Goal: Task Accomplishment & Management: Manage account settings

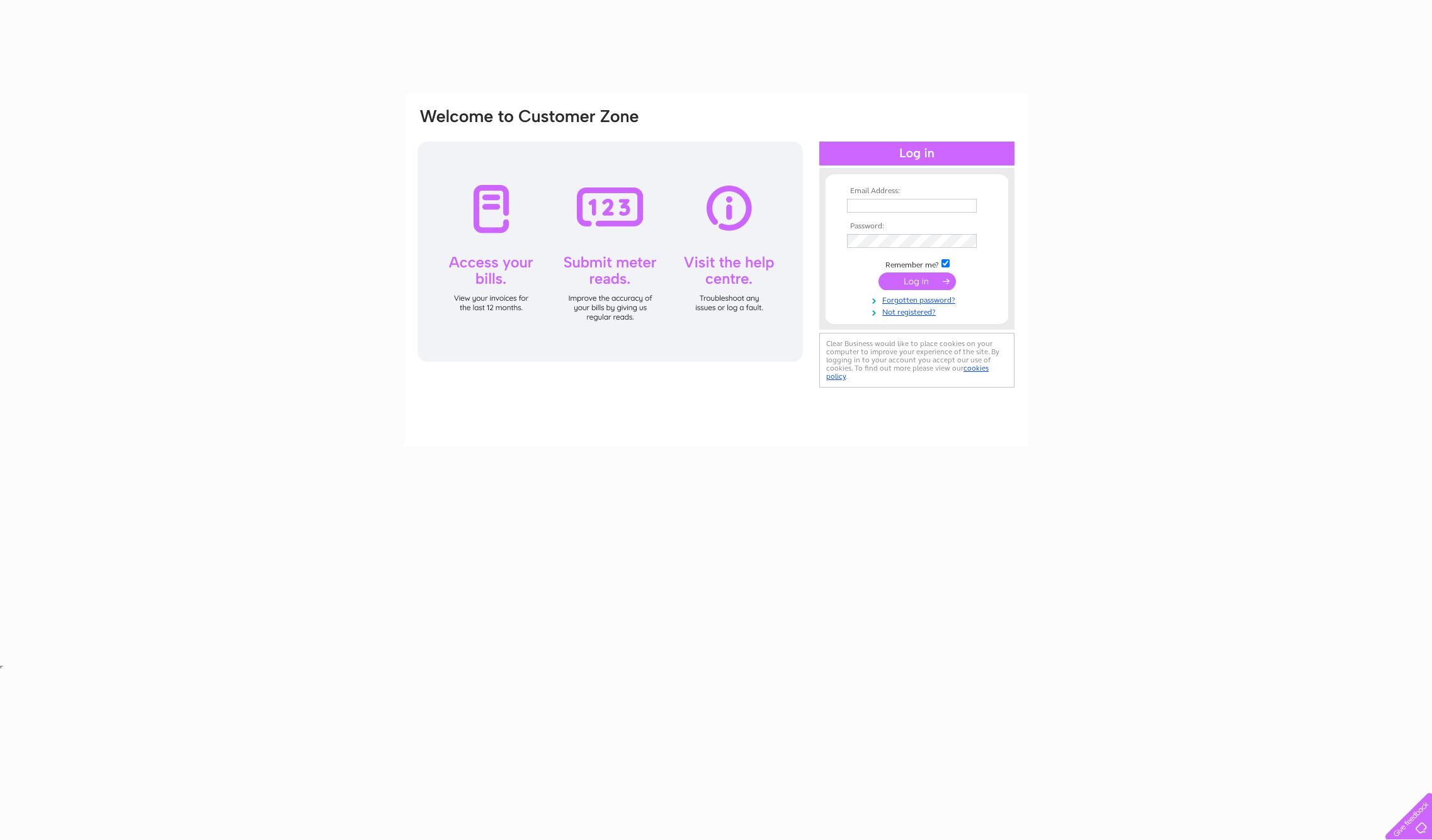
type input "[EMAIL_ADDRESS][DOMAIN_NAME]"
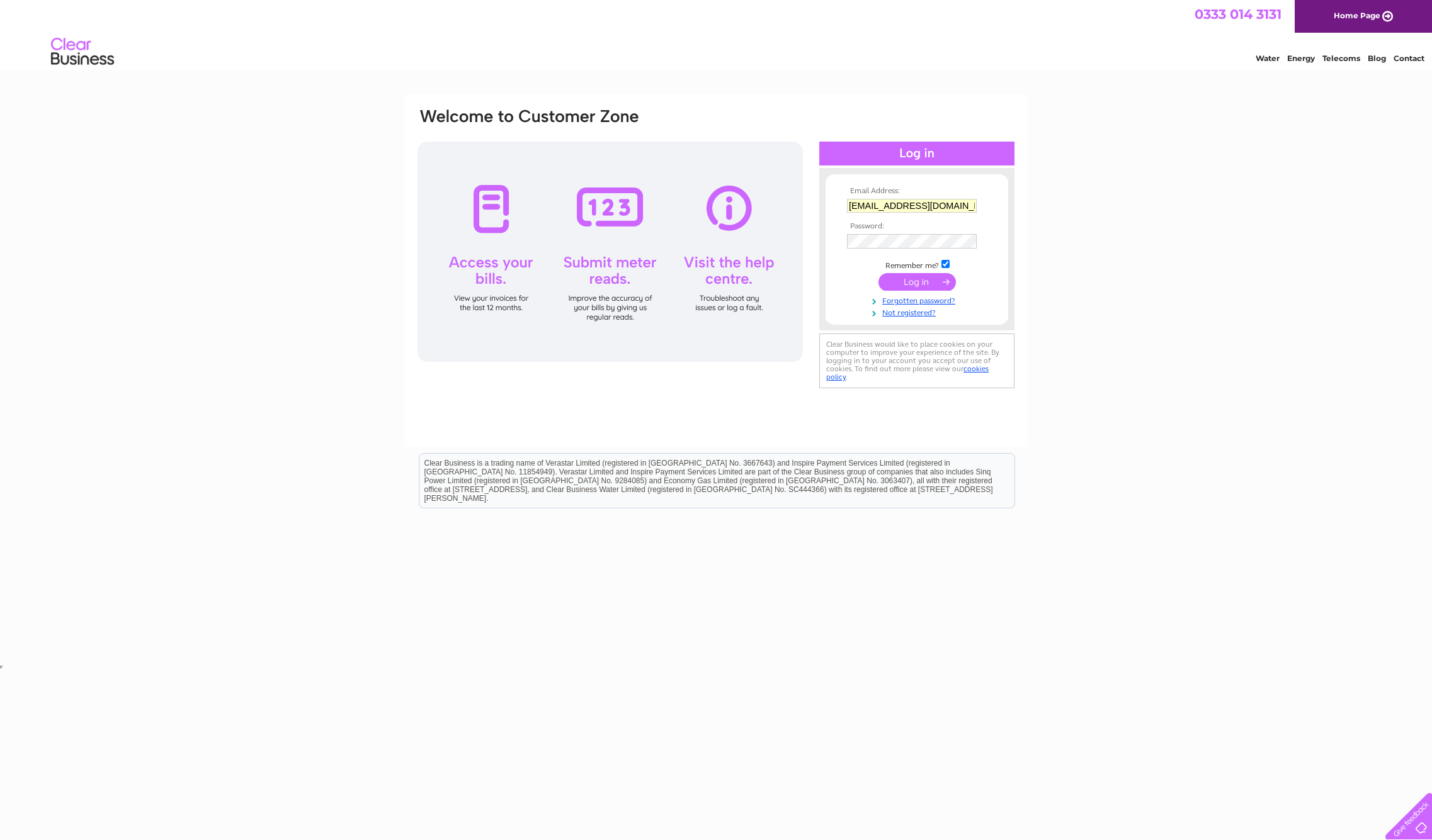
click at [860, 286] on td at bounding box center [916, 282] width 146 height 24
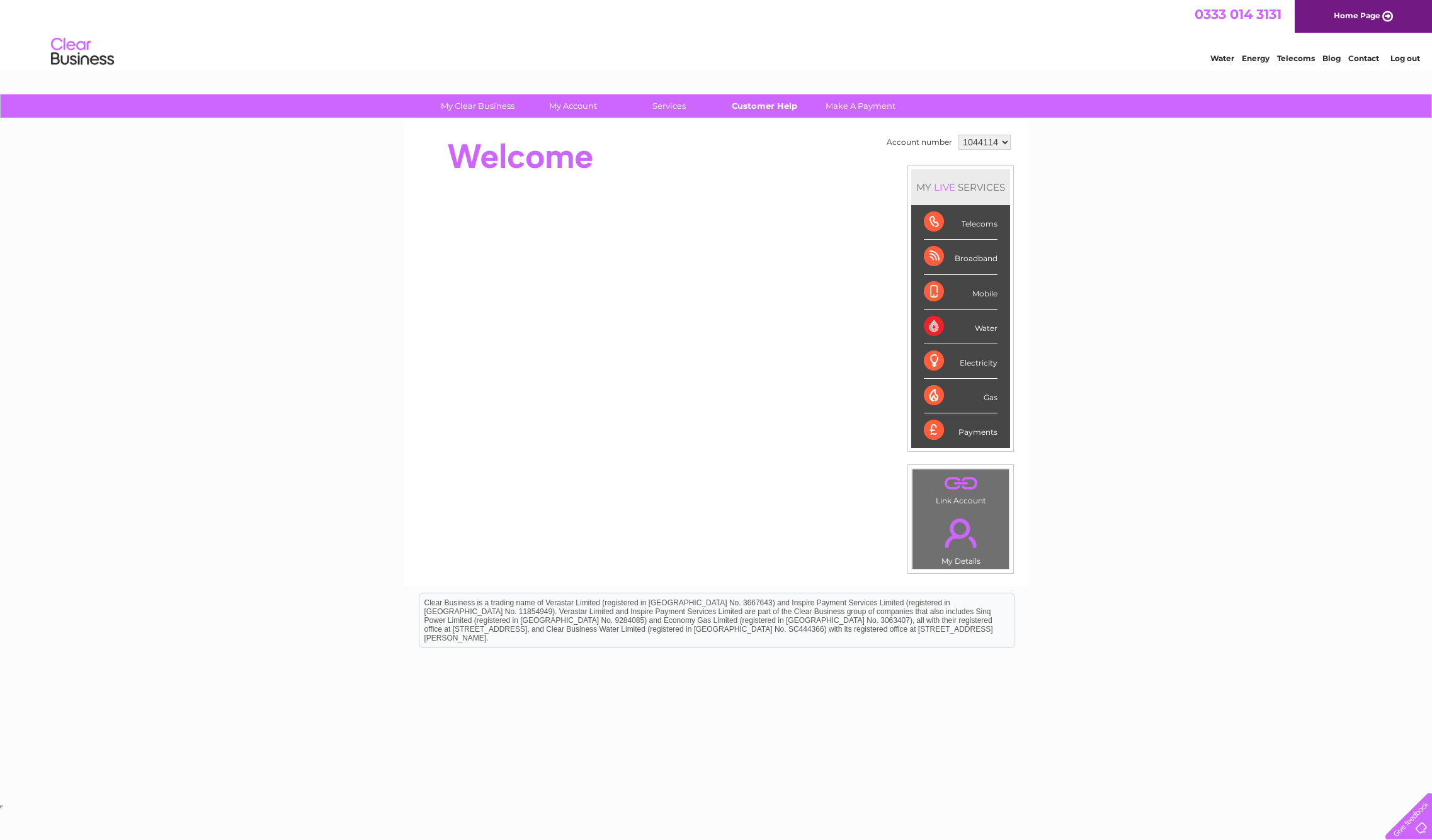
click at [767, 102] on link "Customer Help" at bounding box center [765, 106] width 104 height 23
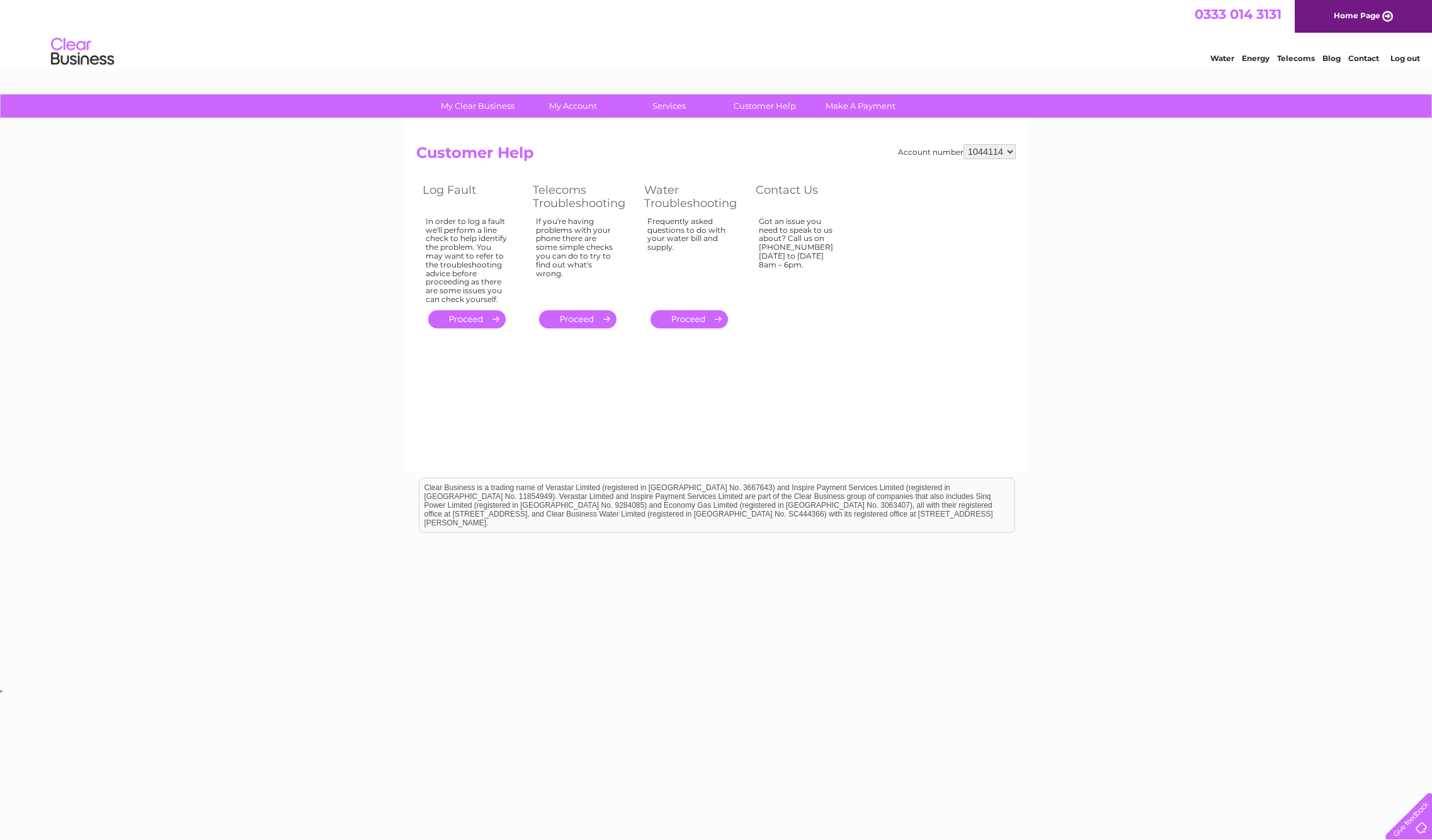
click at [567, 312] on link "." at bounding box center [577, 319] width 77 height 18
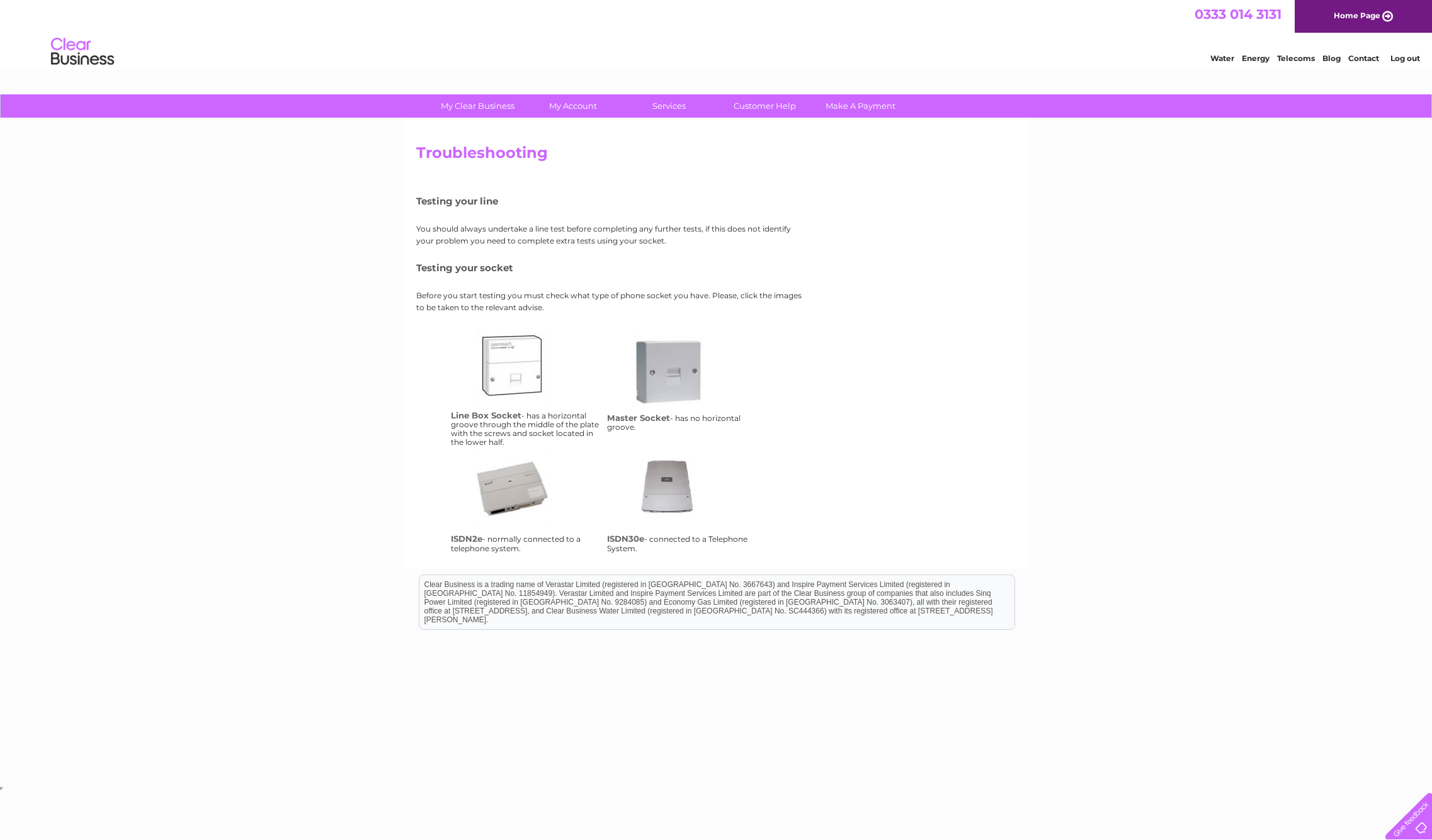
click at [678, 369] on link "ms" at bounding box center [682, 385] width 101 height 101
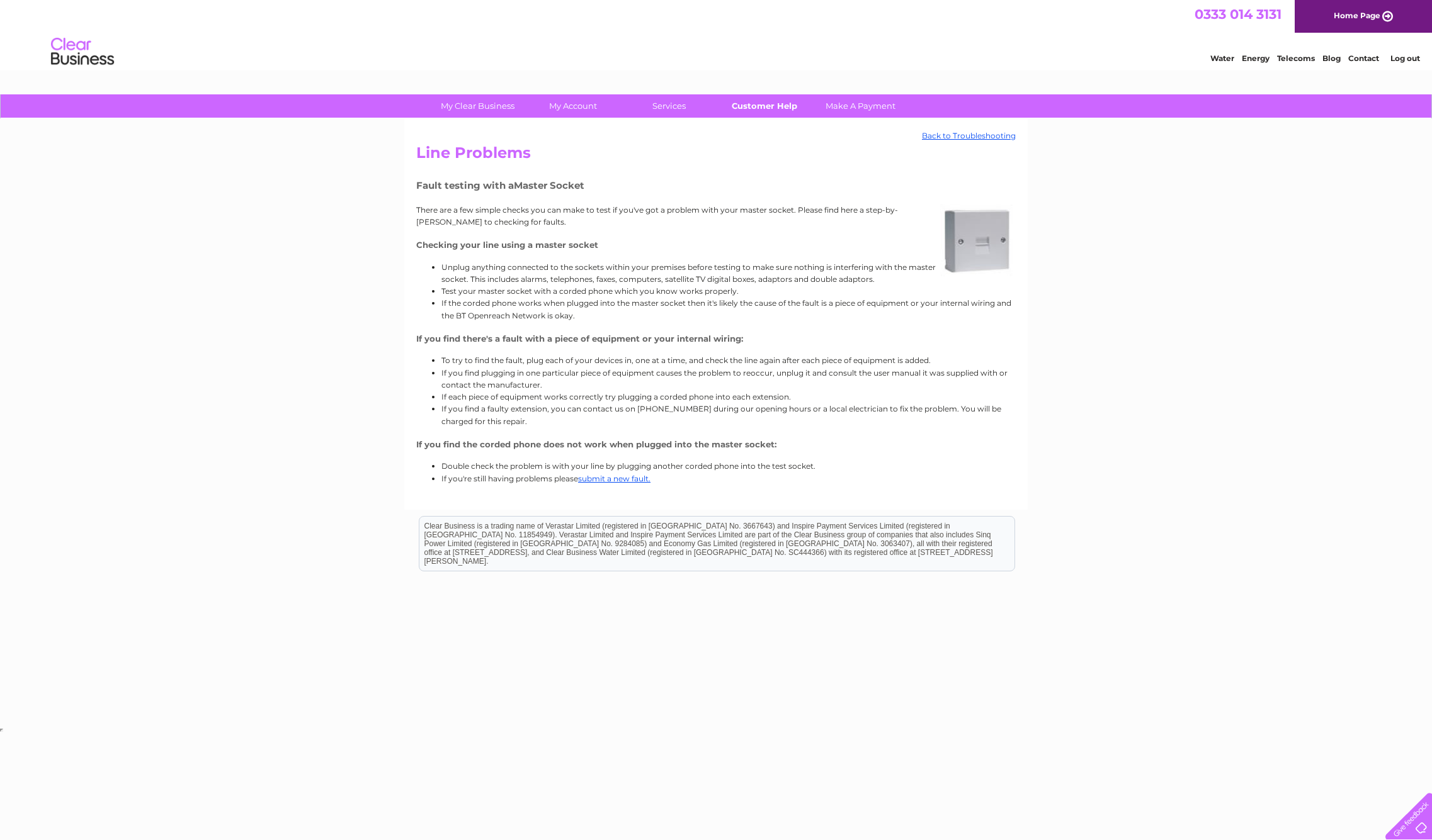
click at [761, 102] on link "Customer Help" at bounding box center [765, 106] width 104 height 23
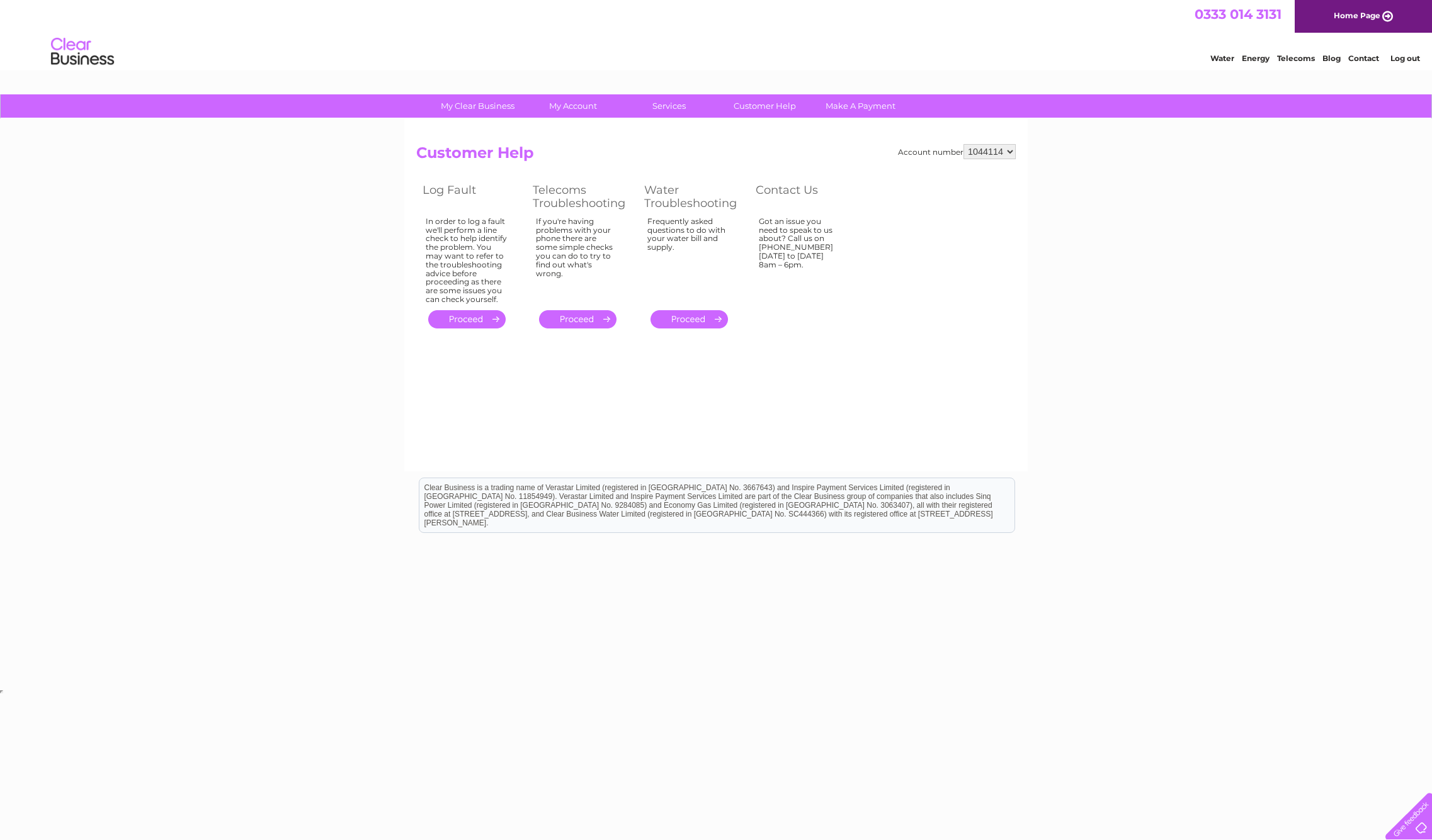
click at [599, 311] on link "." at bounding box center [577, 319] width 77 height 18
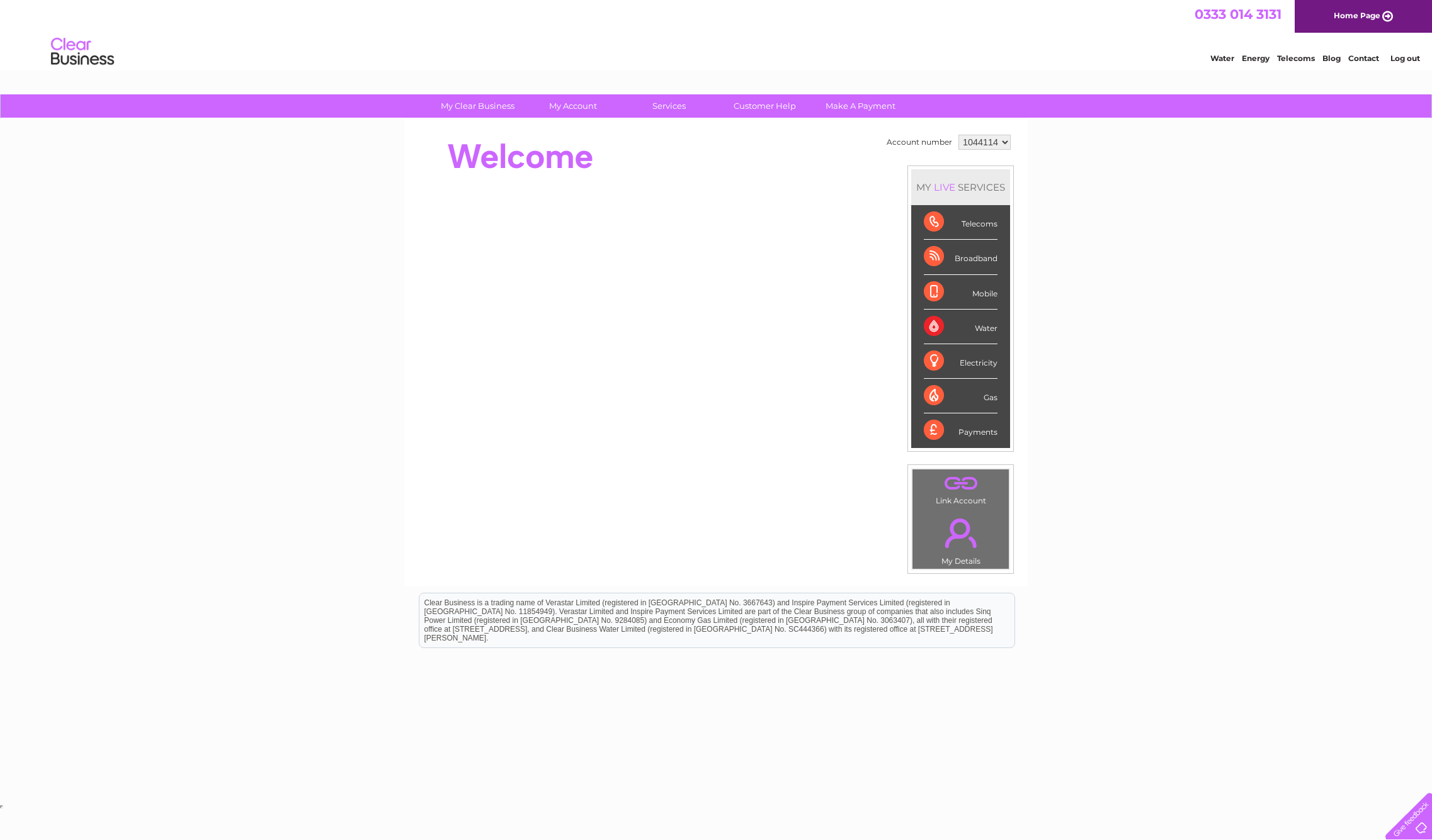
click at [962, 228] on div "Telecoms" at bounding box center [961, 222] width 74 height 34
click at [928, 221] on div "Telecoms" at bounding box center [961, 222] width 74 height 34
click at [937, 192] on div "LIVE" at bounding box center [944, 187] width 27 height 12
click at [957, 486] on link "." at bounding box center [960, 483] width 90 height 22
click at [769, 106] on link "Customer Help" at bounding box center [765, 106] width 104 height 23
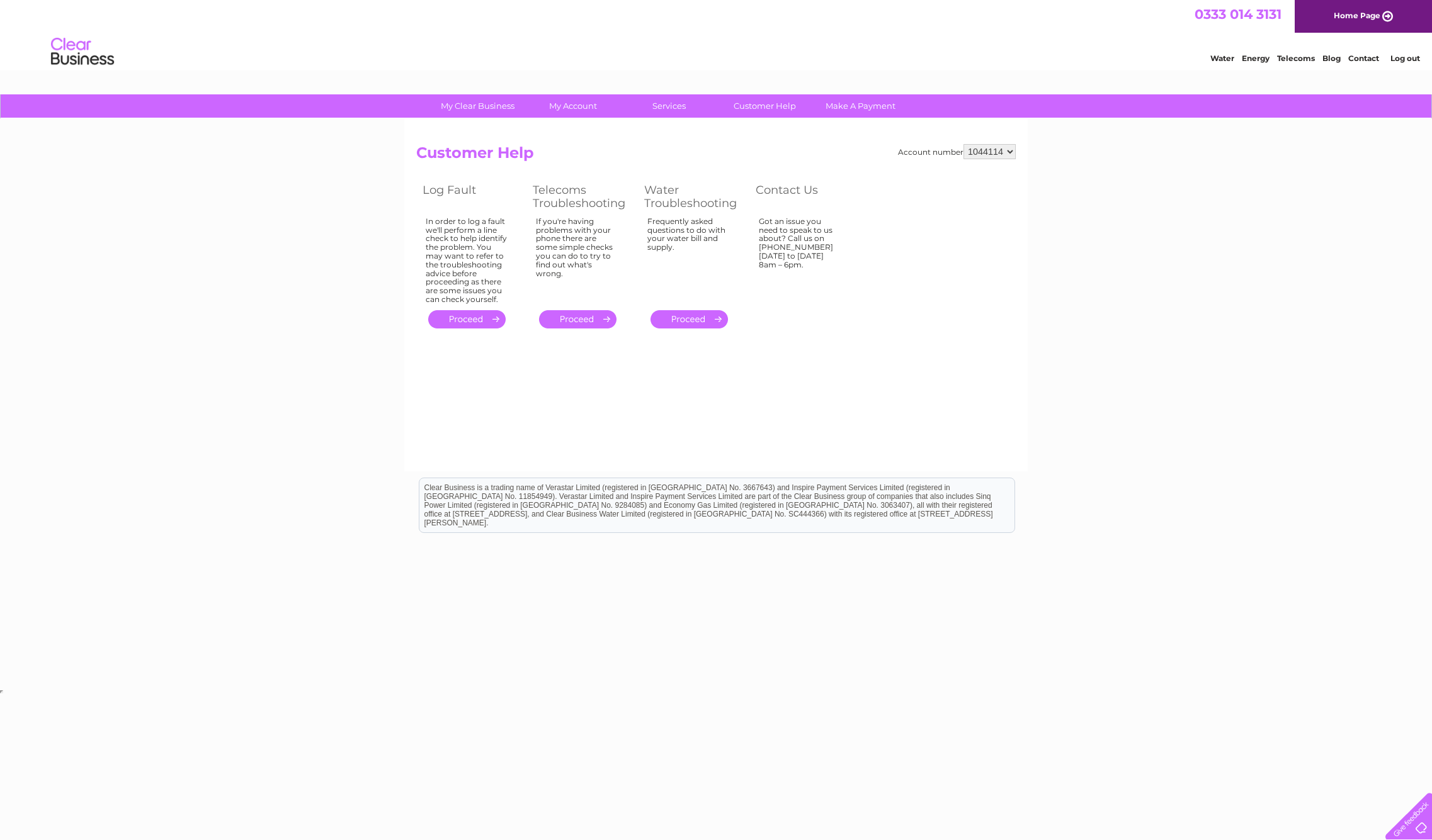
click at [573, 314] on link "." at bounding box center [577, 319] width 77 height 18
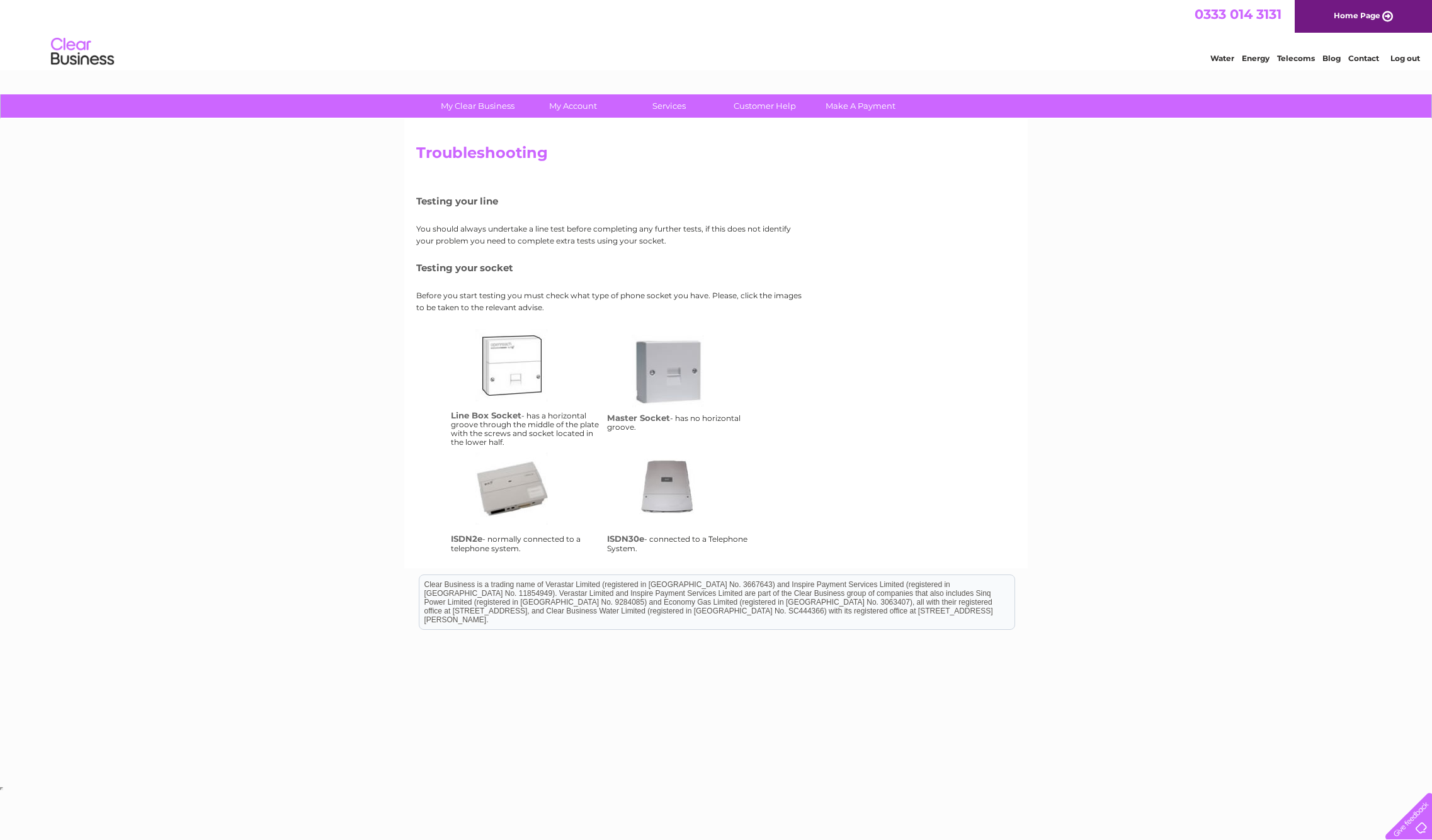
click at [660, 363] on link "ms" at bounding box center [682, 385] width 101 height 101
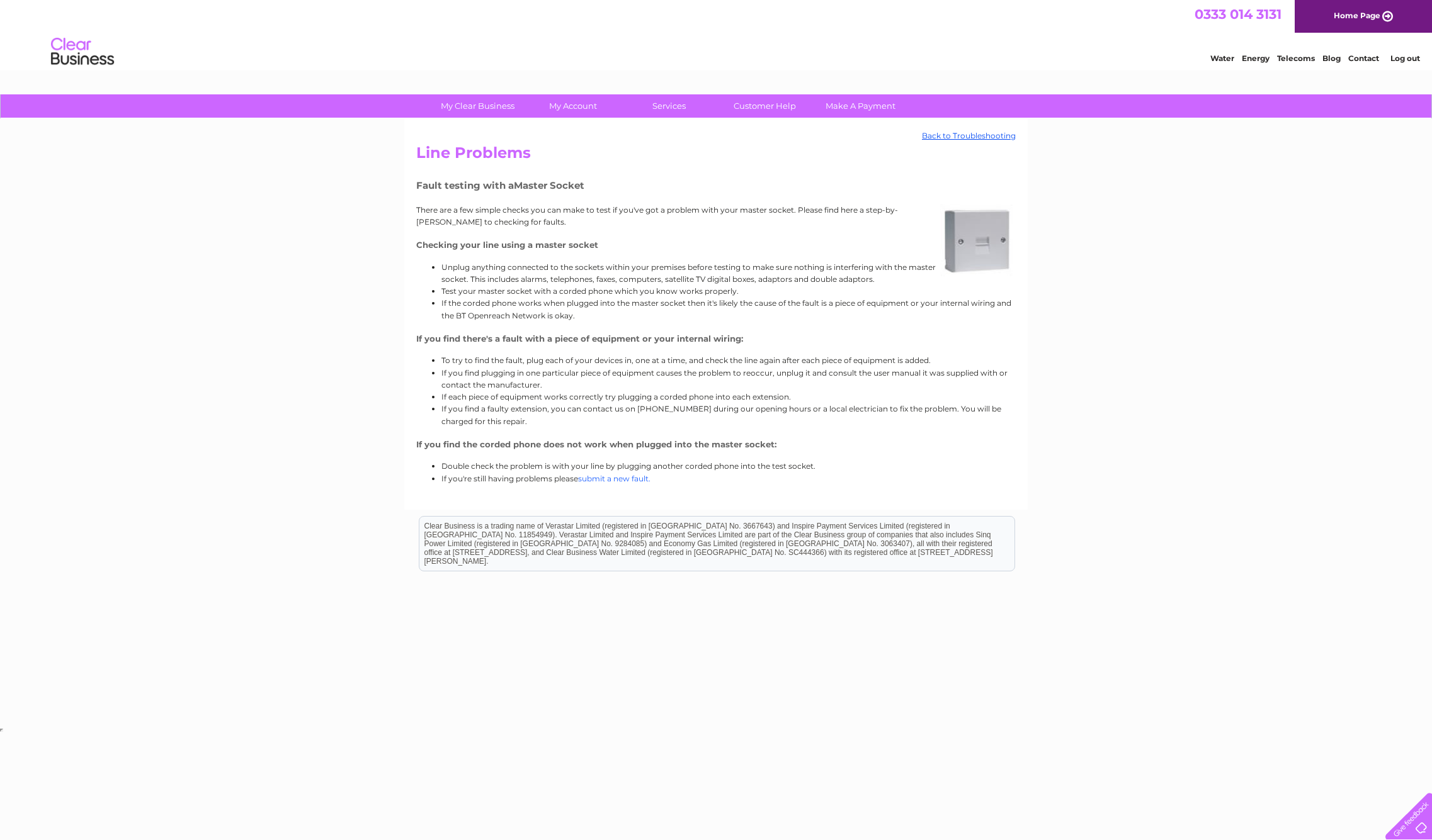
click at [592, 476] on link "submit a new fault." at bounding box center [614, 479] width 73 height 9
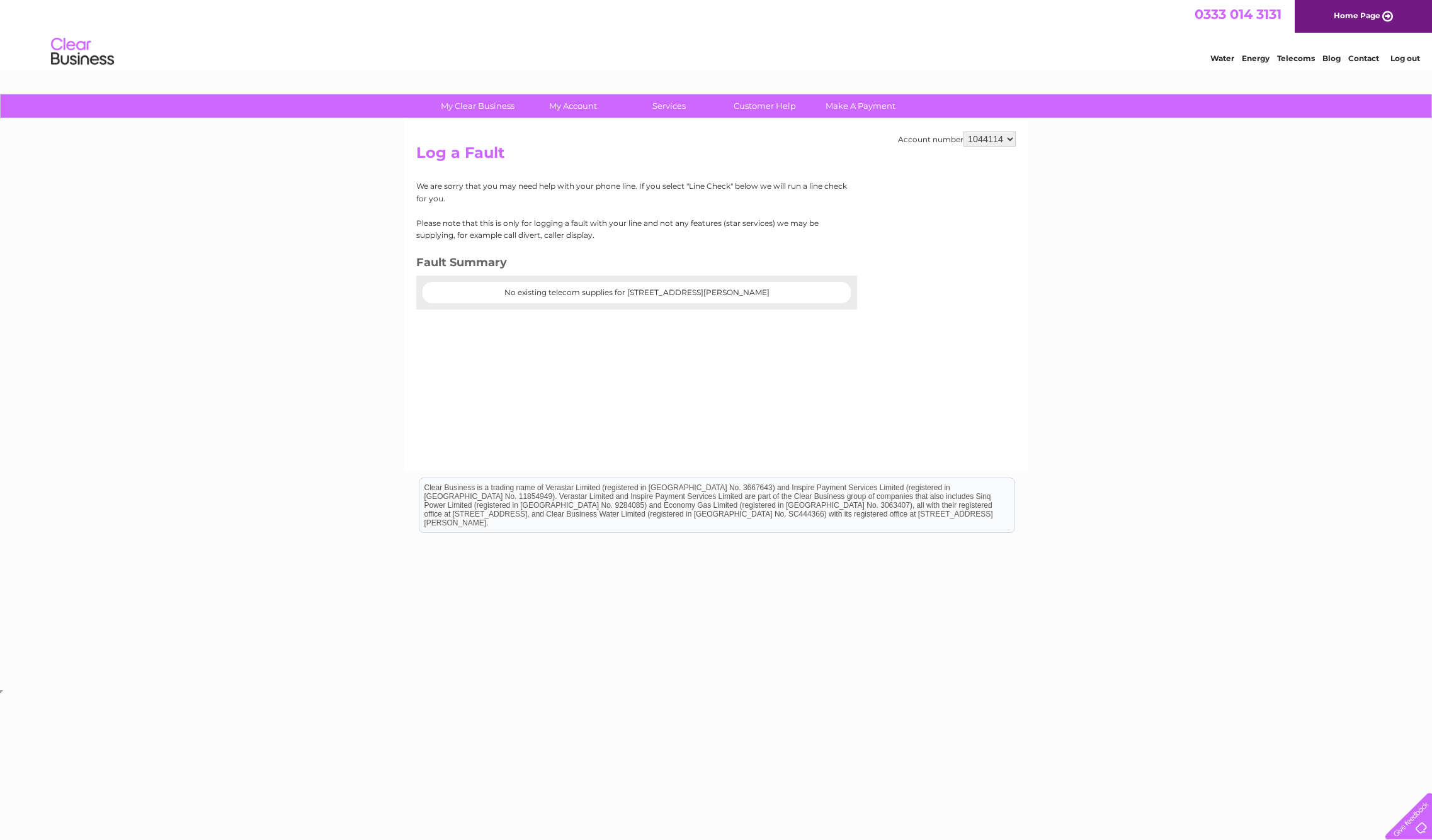
click at [734, 289] on center "No existing telecom supplies for Waterdene House, Water Lane, Leighton Buzzard,…" at bounding box center [636, 293] width 403 height 9
drag, startPoint x: 523, startPoint y: 295, endPoint x: 578, endPoint y: 284, distance: 56.1
click at [523, 295] on center "No existing telecom supplies for Waterdene House, Water Lane, Leighton Buzzard,…" at bounding box center [636, 293] width 403 height 9
click at [1358, 56] on link "Contact" at bounding box center [1363, 58] width 31 height 9
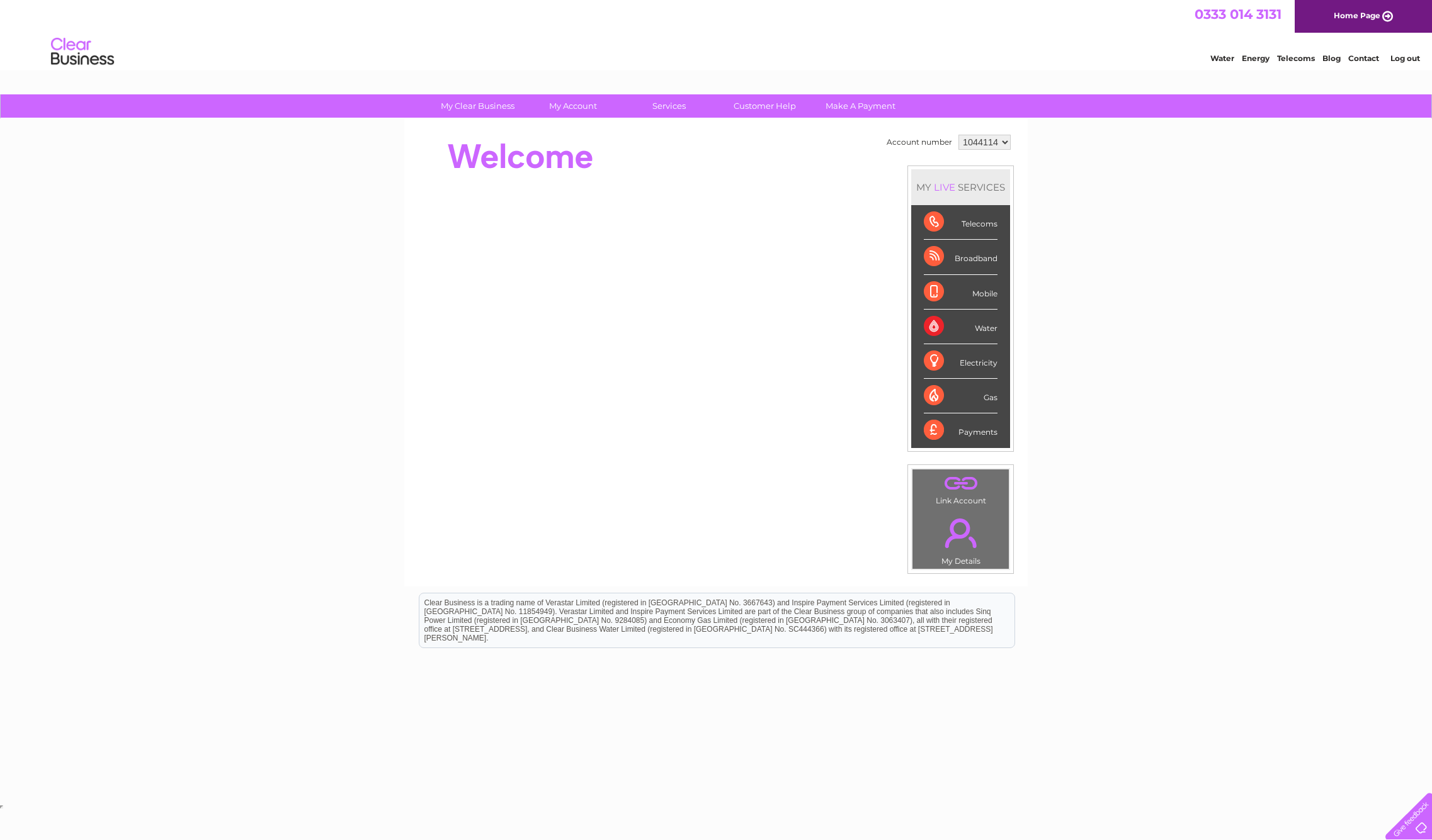
click at [950, 537] on link "." at bounding box center [960, 533] width 90 height 44
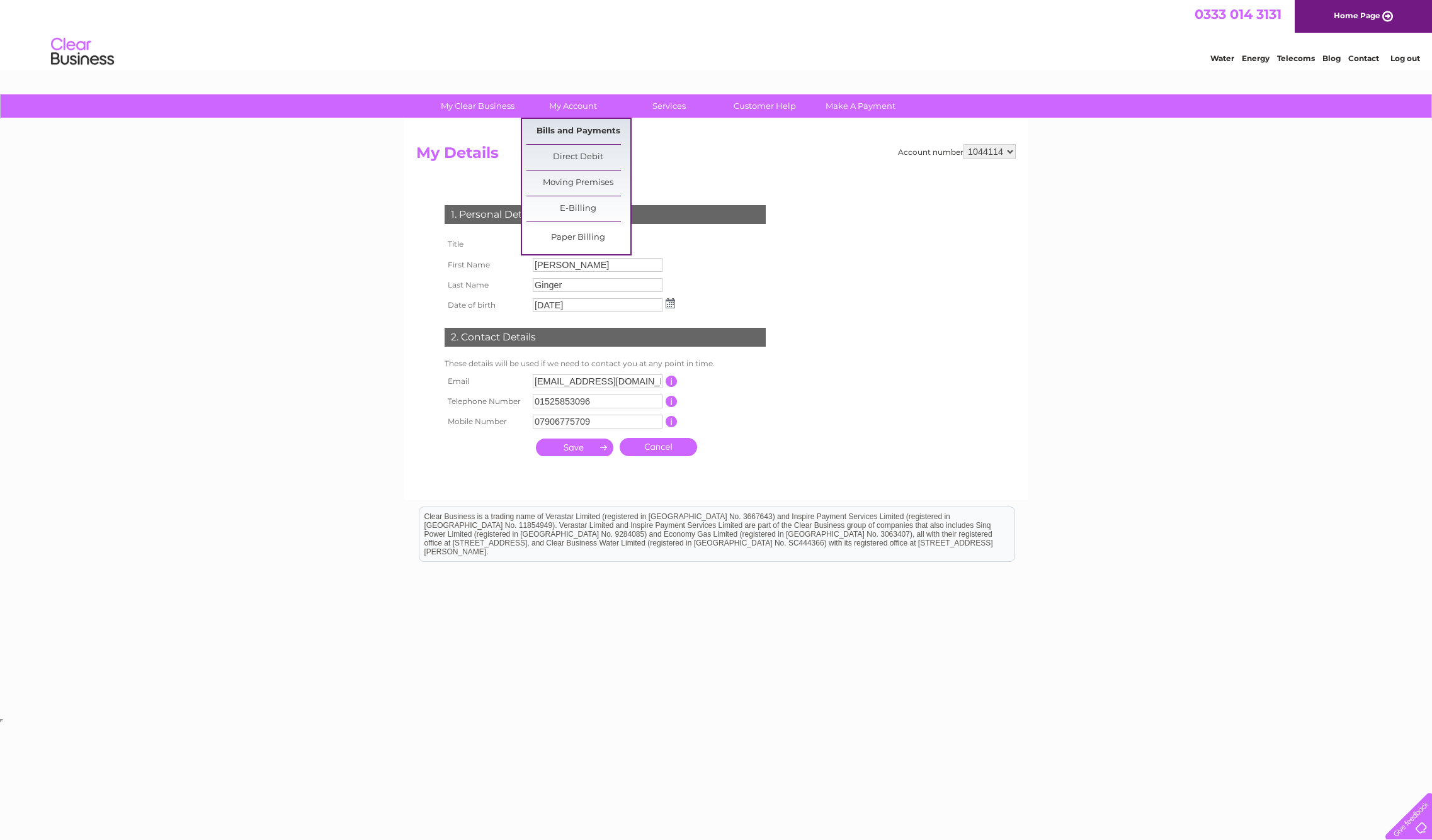
click at [572, 126] on link "Bills and Payments" at bounding box center [578, 131] width 104 height 25
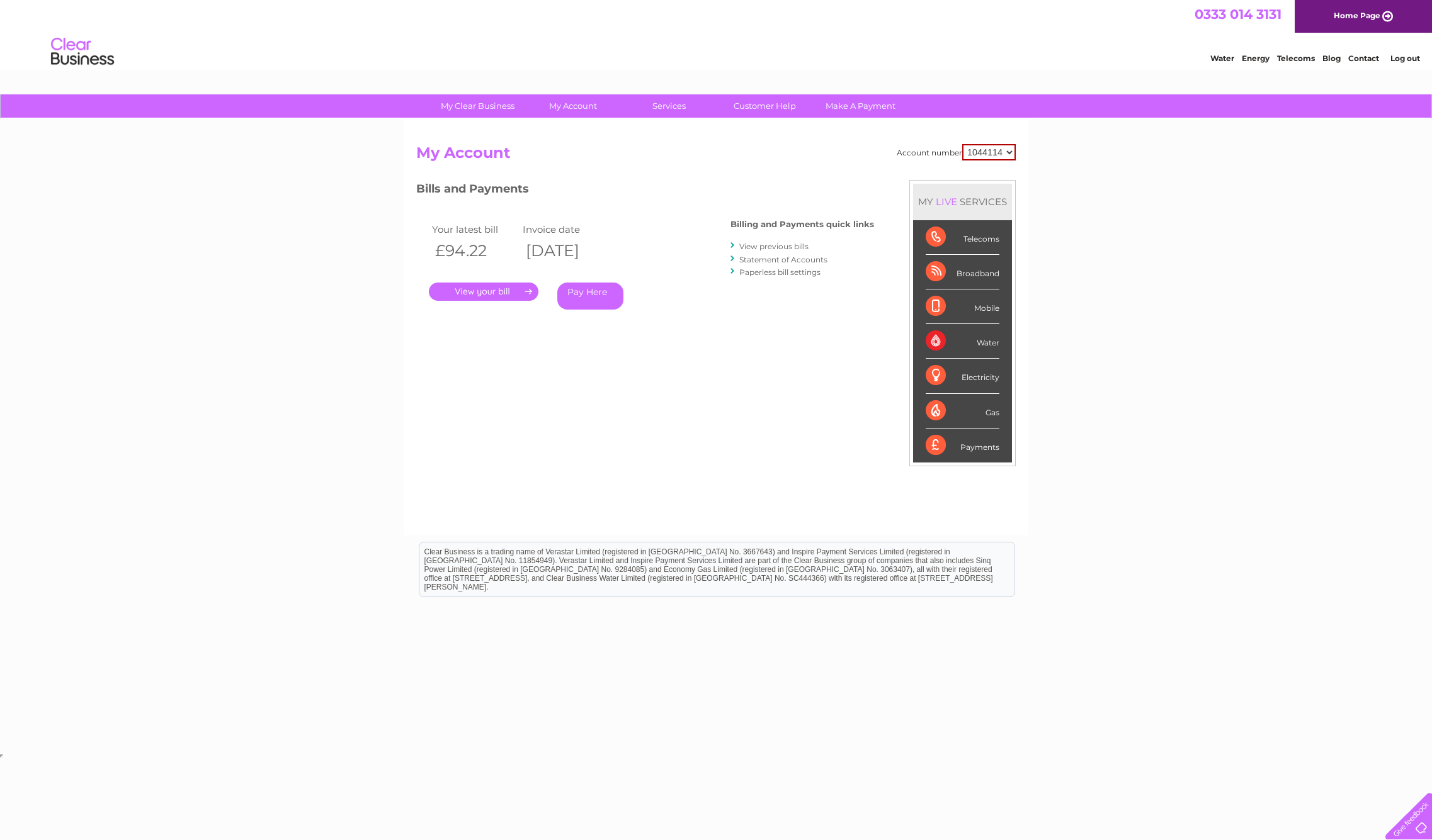
click at [495, 285] on link "." at bounding box center [484, 291] width 110 height 18
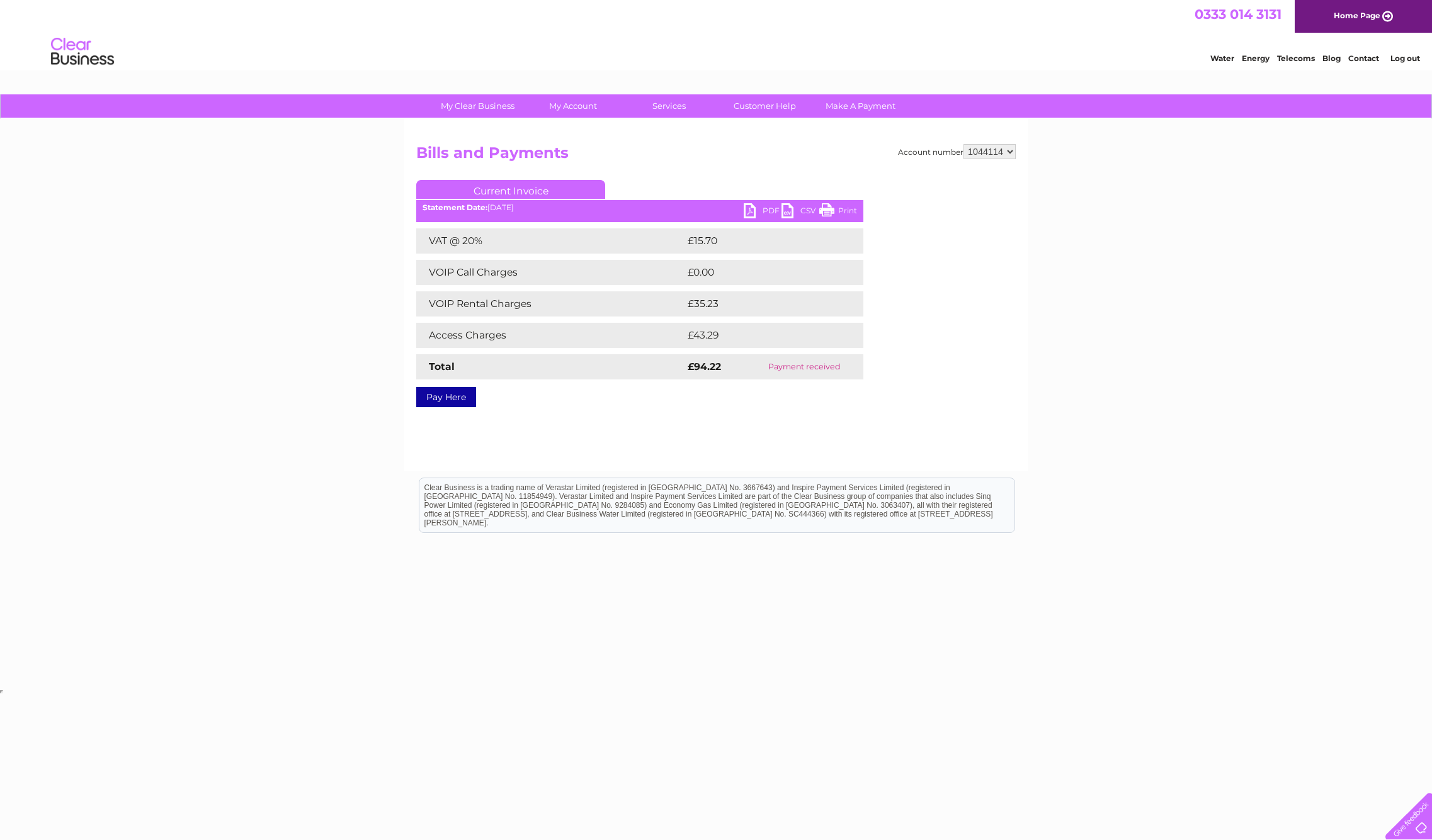
click at [760, 211] on link "PDF" at bounding box center [763, 212] width 38 height 18
